Goal: Task Accomplishment & Management: Use online tool/utility

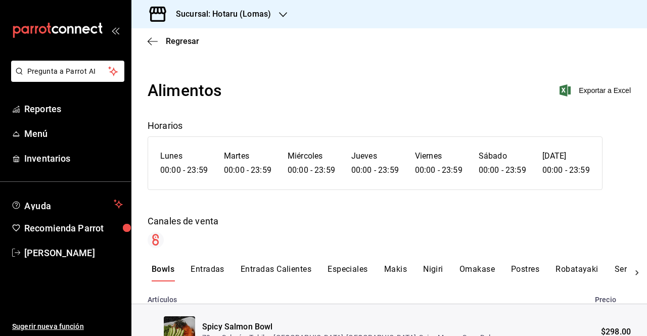
click at [259, 20] on div "Sucursal: Hotaru (Lomas)" at bounding box center [216, 14] width 152 height 28
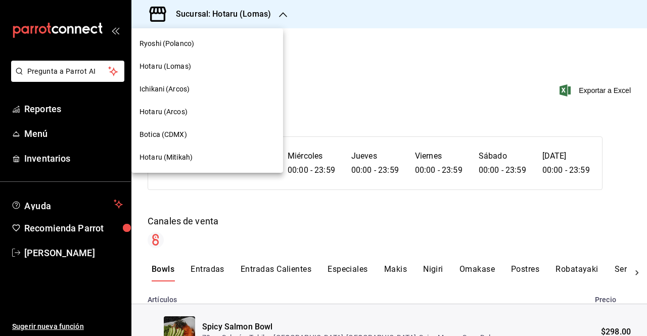
click at [279, 13] on div at bounding box center [323, 168] width 647 height 336
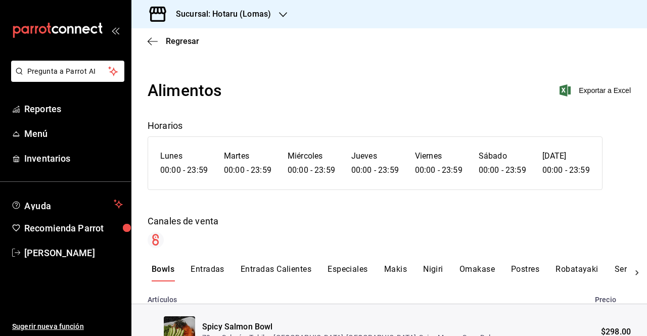
click at [279, 13] on icon "button" at bounding box center [283, 14] width 8 height 5
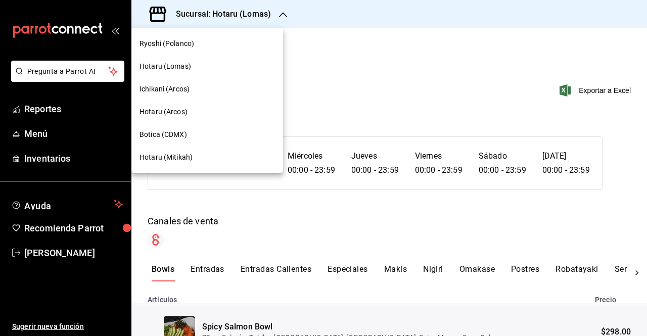
click at [186, 47] on span "Ryoshi (Polanco)" at bounding box center [167, 43] width 55 height 11
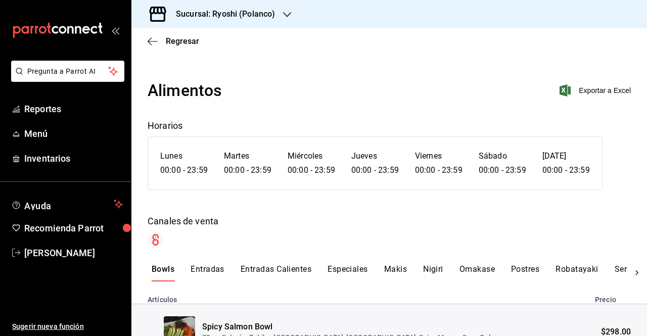
click at [146, 42] on div "Regresar" at bounding box center [390, 41] width 516 height 26
click at [149, 43] on icon "button" at bounding box center [153, 41] width 10 height 9
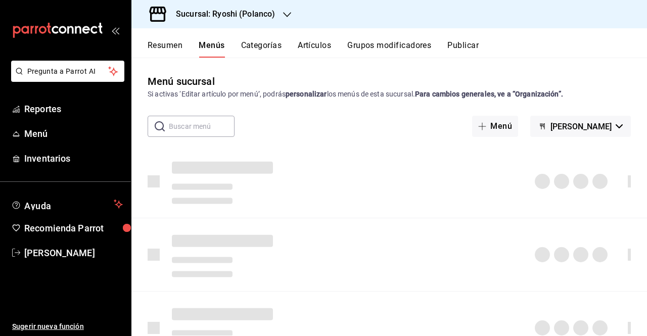
click at [149, 43] on button "Resumen" at bounding box center [165, 48] width 35 height 17
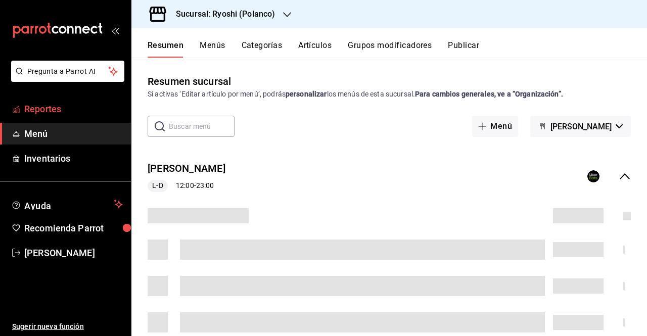
click at [38, 108] on span "Reportes" at bounding box center [73, 109] width 99 height 14
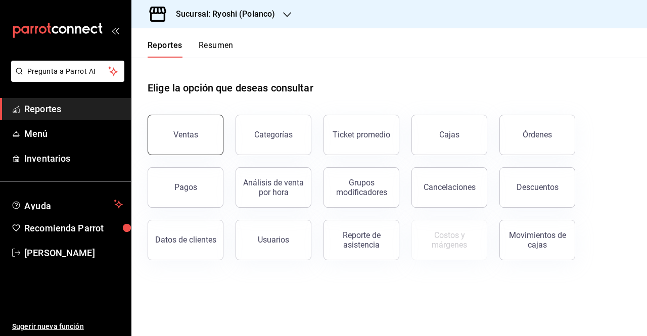
click at [177, 140] on button "Ventas" at bounding box center [186, 135] width 76 height 40
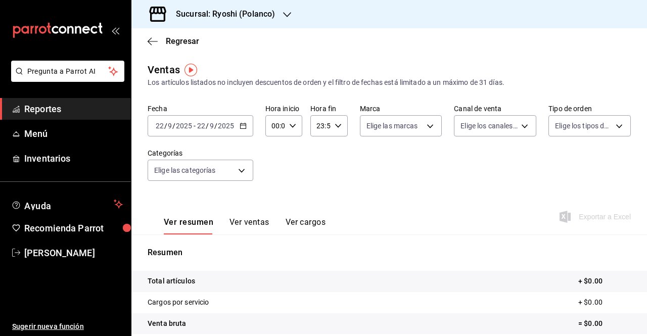
click at [243, 124] on icon "button" at bounding box center [243, 125] width 7 height 7
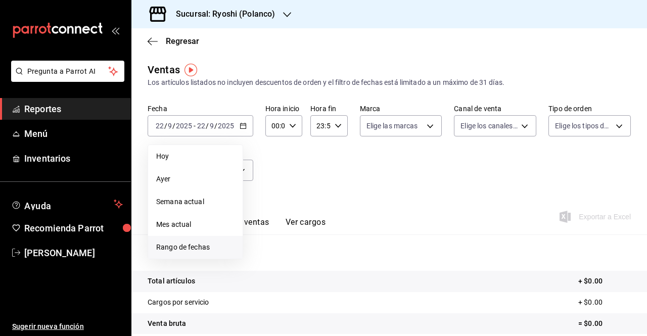
click at [193, 243] on span "Rango de fechas" at bounding box center [195, 247] width 78 height 11
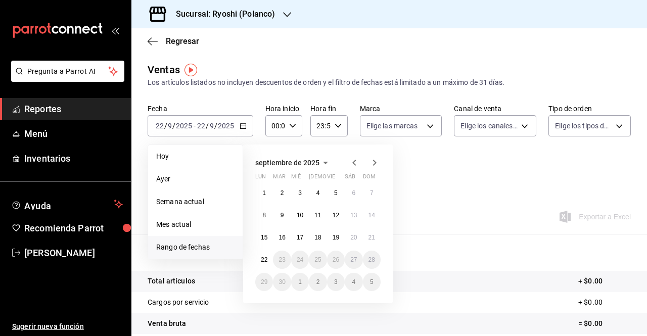
click at [473, 139] on div "Fecha [DATE] [DATE] - [DATE] [DATE] [DATE] [DATE] Semana actual Mes actual [GEO…" at bounding box center [390, 148] width 484 height 89
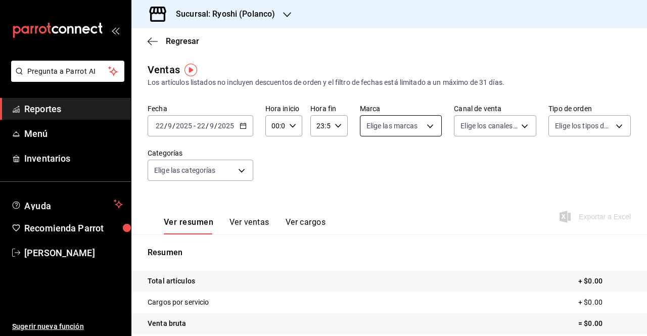
click at [405, 130] on body "Pregunta a Parrot AI Reportes Menú Inventarios Ayuda Recomienda Parrot [PERSON_…" at bounding box center [323, 168] width 647 height 336
click at [376, 164] on label at bounding box center [370, 165] width 13 height 15
click at [373, 164] on input "checkbox" at bounding box center [368, 165] width 9 height 9
checkbox input "false"
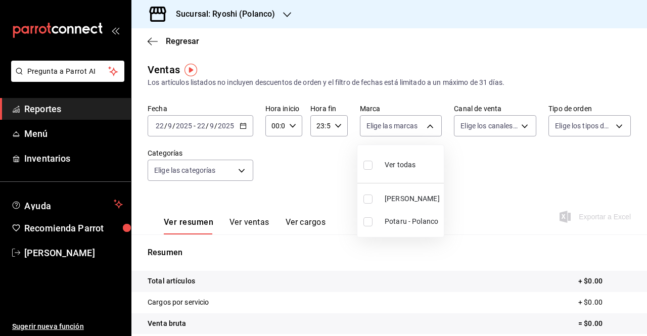
checkbox input "false"
click at [361, 165] on li "Ver todas" at bounding box center [401, 164] width 86 height 30
type input "d1ab8890-ddc3-4d94-b14c-d24ccf3ac2d8,70935bef-f50e-476e-afc6-1ed0b0096d1e"
checkbox input "true"
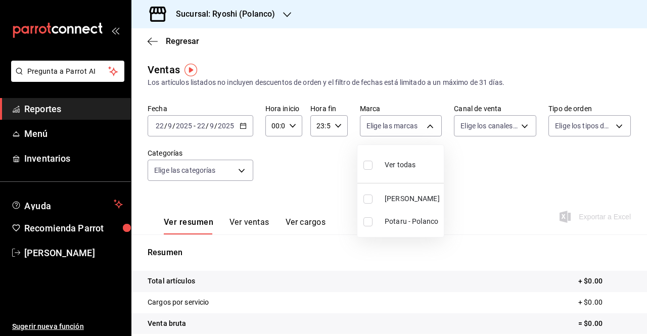
checkbox input "true"
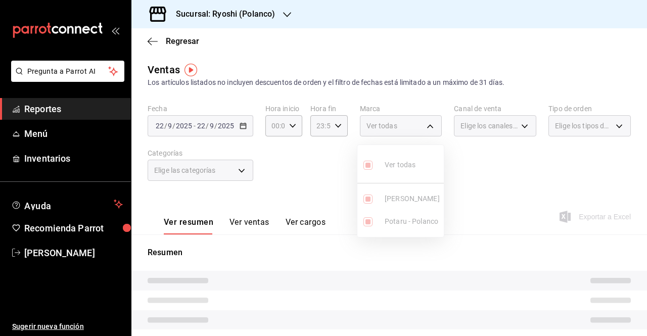
click at [363, 165] on ul "Ver todas Ryoshi - [PERSON_NAME] - [PERSON_NAME]" at bounding box center [401, 191] width 86 height 92
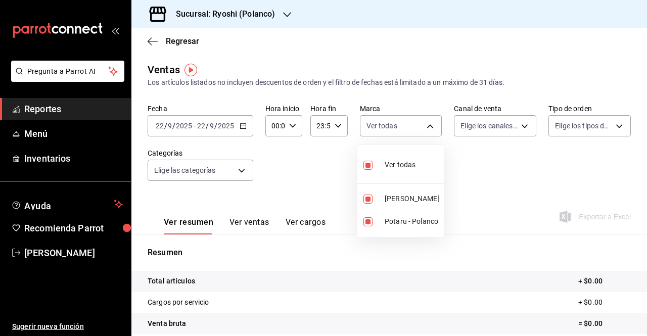
click at [473, 113] on div at bounding box center [323, 168] width 647 height 336
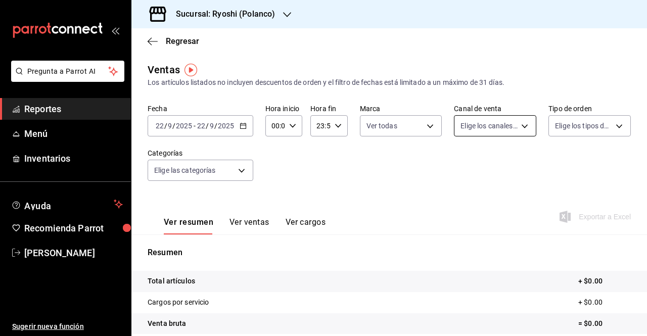
click at [473, 120] on body "Pregunta a Parrot AI Reportes Menú Inventarios Ayuda Recomienda Parrot [PERSON_…" at bounding box center [323, 168] width 647 height 336
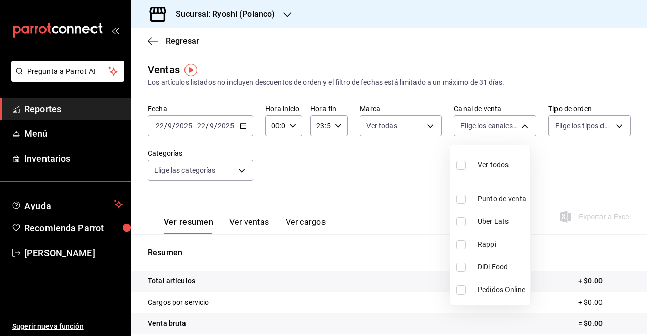
click at [460, 162] on input "checkbox" at bounding box center [461, 165] width 9 height 9
checkbox input "true"
type input "PARROT,UBER_EATS,RAPPI,DIDI_FOOD,ONLINE"
checkbox input "true"
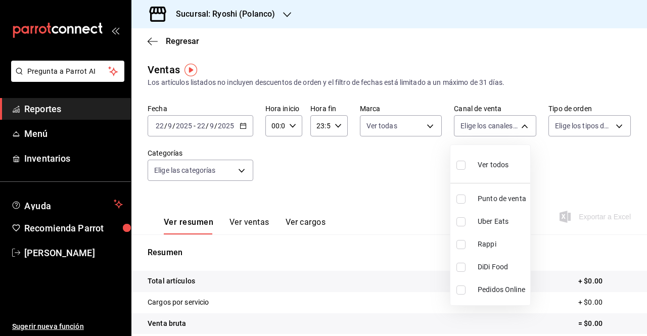
checkbox input "true"
click at [566, 124] on div at bounding box center [323, 168] width 647 height 336
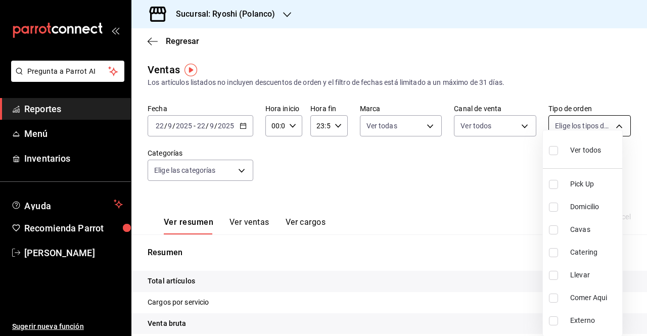
click at [568, 130] on body "Pregunta a Parrot AI Reportes Menú Inventarios Ayuda Recomienda Parrot [PERSON_…" at bounding box center [323, 168] width 647 height 336
click at [555, 149] on input "checkbox" at bounding box center [553, 150] width 9 height 9
checkbox input "true"
type input "2fa00f69-0be2-45d3-b5f9-34857db59c3e,4654bee1-dee7-45f1-99f5-885faf0af71a,56b92…"
checkbox input "true"
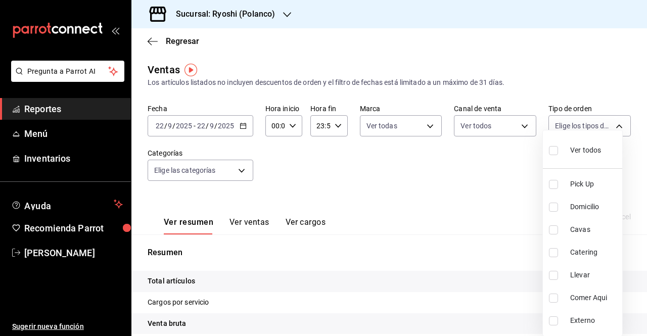
checkbox input "true"
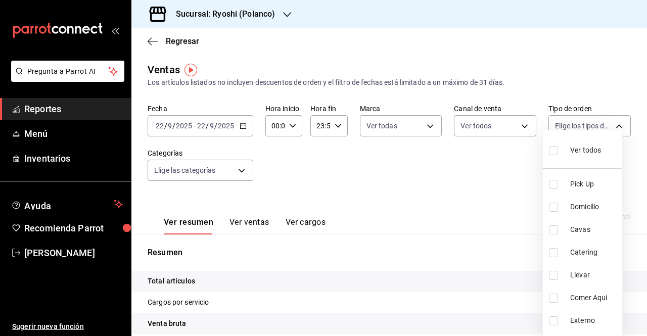
checkbox input "true"
click at [488, 168] on div at bounding box center [323, 168] width 647 height 336
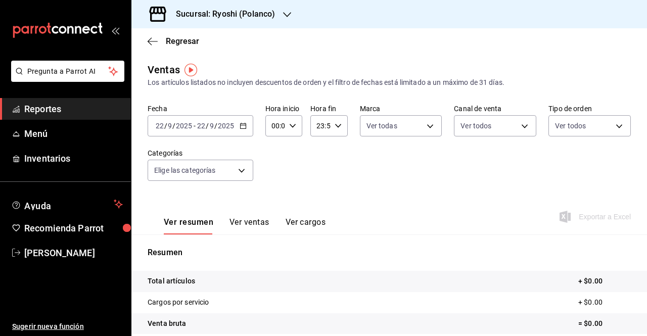
click at [215, 184] on div "Fecha [DATE] [DATE] - [DATE] [DATE] Hora inicio 00:00 Hora inicio Hora fin 23:5…" at bounding box center [390, 148] width 484 height 89
click at [207, 172] on body "Pregunta a Parrot AI Reportes Menú Inventarios Ayuda Recomienda Parrot [PERSON_…" at bounding box center [323, 168] width 647 height 336
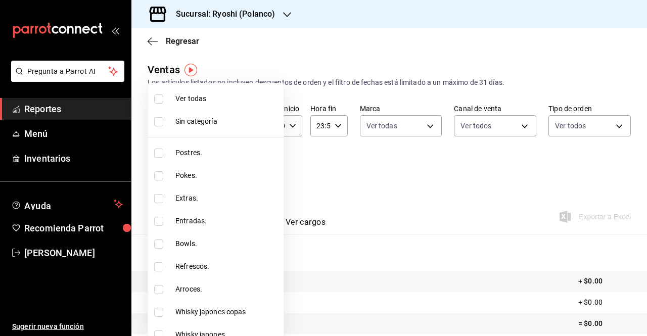
click at [158, 99] on input "checkbox" at bounding box center [158, 99] width 9 height 9
checkbox input "true"
type input "3971b1f1-eb4c-4b65-a33f-e0602f1a7270,e647ec20-b9be-4789-a430-eb555fd10a41,bb66a…"
checkbox input "true"
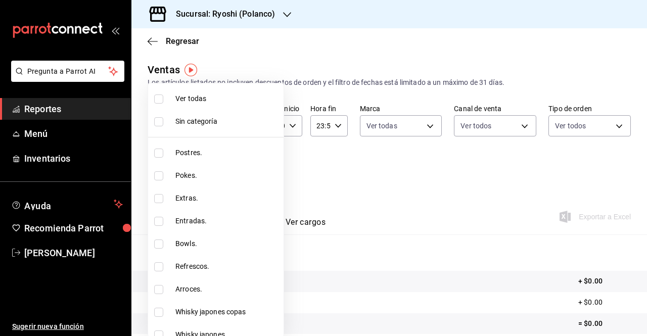
checkbox input "true"
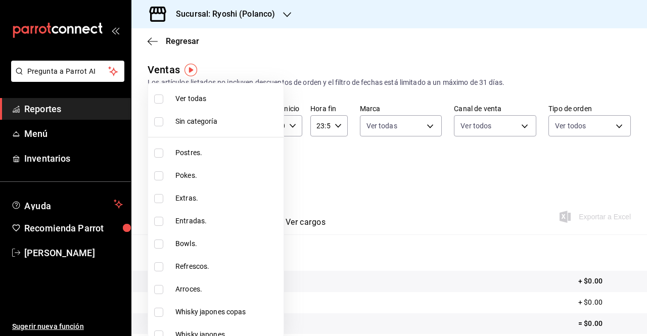
checkbox input "true"
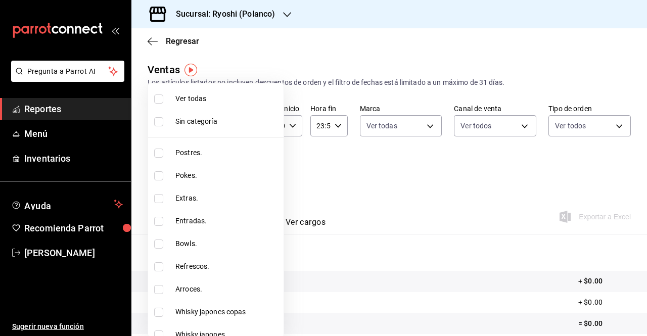
checkbox input "true"
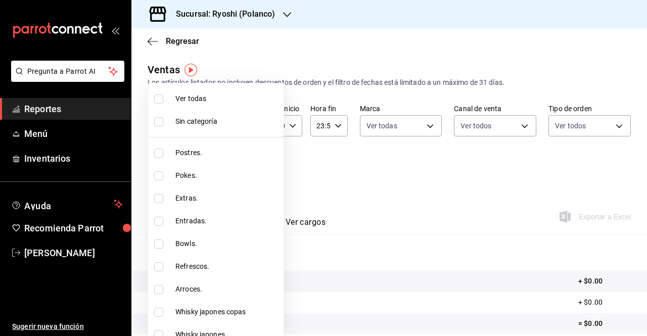
checkbox input "true"
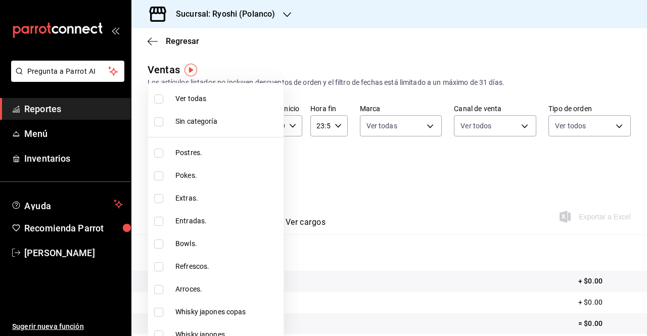
checkbox input "true"
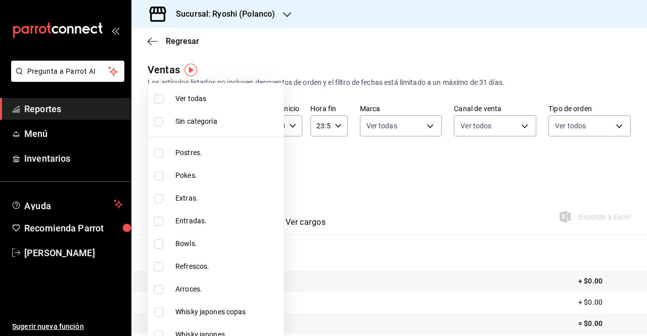
checkbox input "true"
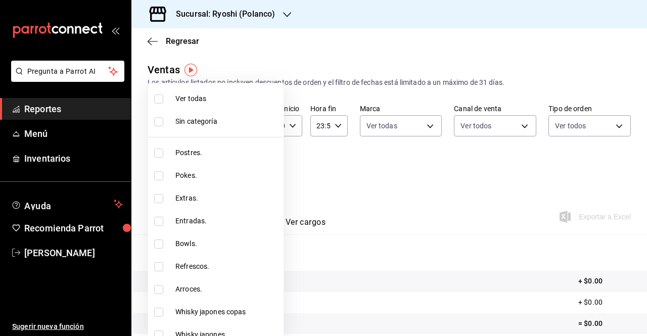
checkbox input "true"
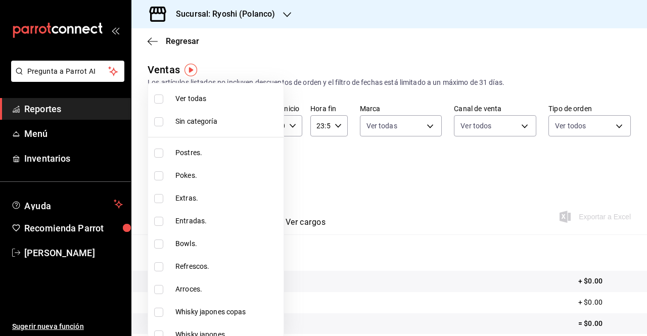
checkbox input "true"
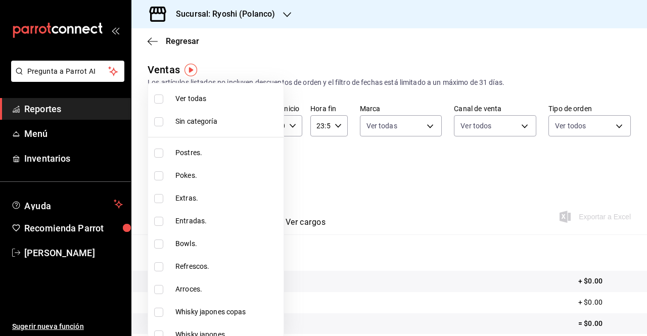
checkbox input "true"
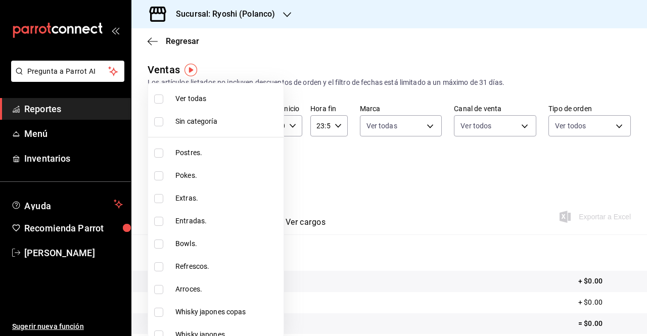
checkbox input "true"
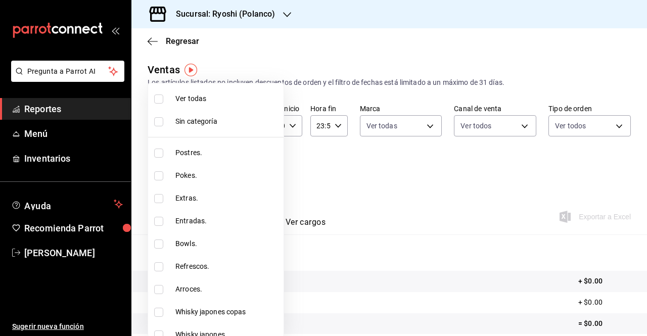
checkbox input "true"
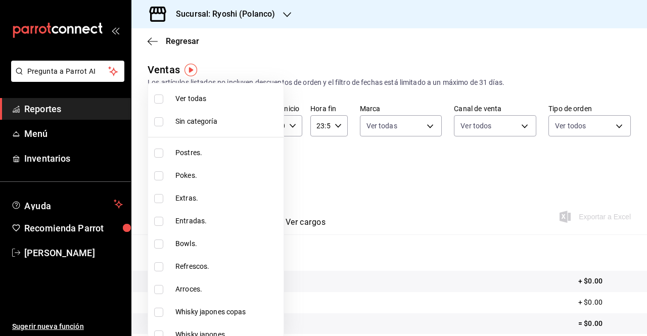
checkbox input "true"
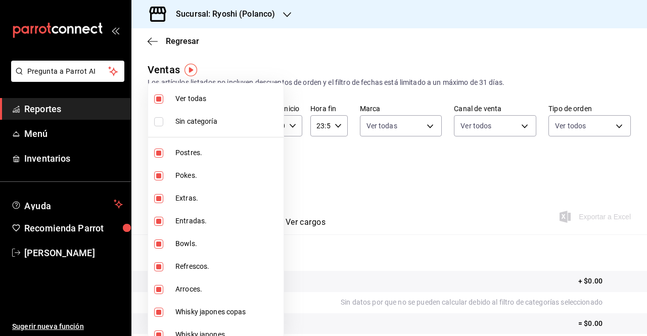
click at [305, 170] on div at bounding box center [323, 168] width 647 height 336
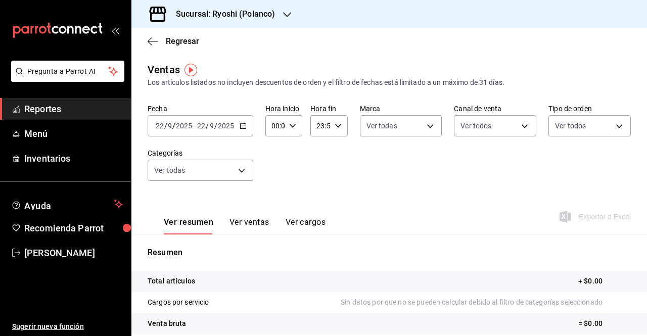
click at [338, 179] on div "Fecha [DATE] [DATE] - [DATE] [DATE] Hora inicio 00:00 Hora inicio Hora fin 23:5…" at bounding box center [390, 148] width 484 height 89
click at [241, 127] on icon "button" at bounding box center [243, 125] width 7 height 7
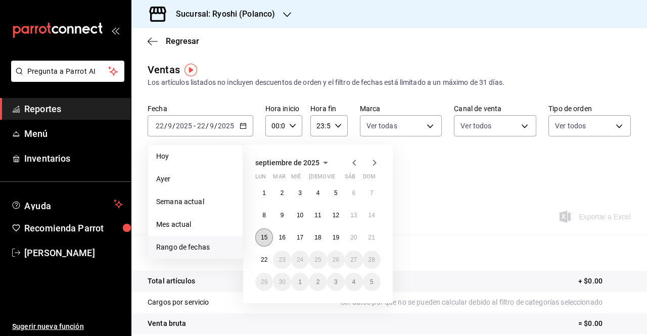
click at [263, 241] on button "15" at bounding box center [264, 238] width 18 height 18
click at [260, 253] on button "22" at bounding box center [264, 260] width 18 height 18
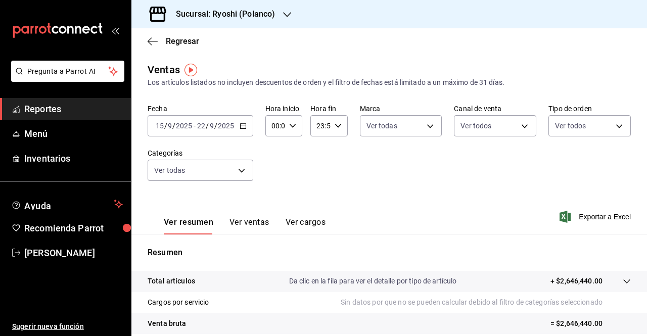
click at [385, 168] on div "Fecha [DATE] [DATE] - [DATE] [DATE] Hora inicio 00:00 Hora inicio Hora fin 23:5…" at bounding box center [390, 148] width 484 height 89
click at [580, 217] on span "Exportar a Excel" at bounding box center [596, 217] width 69 height 12
